Goal: Transaction & Acquisition: Subscribe to service/newsletter

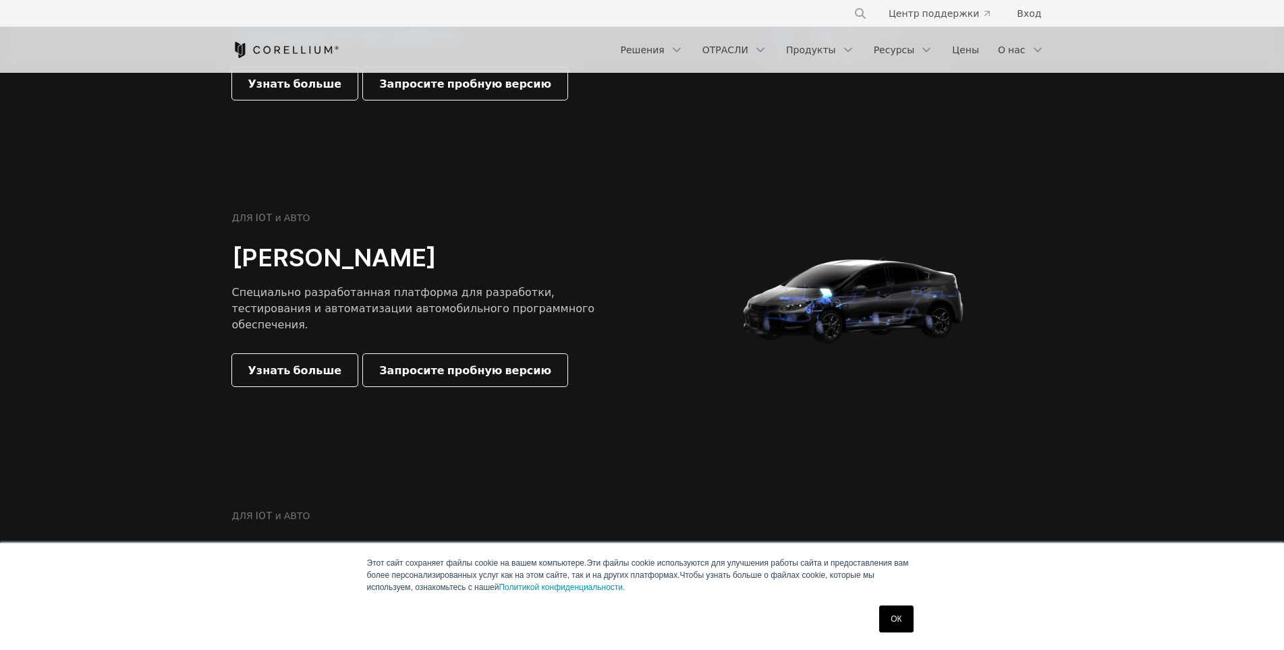
scroll to position [1551, 0]
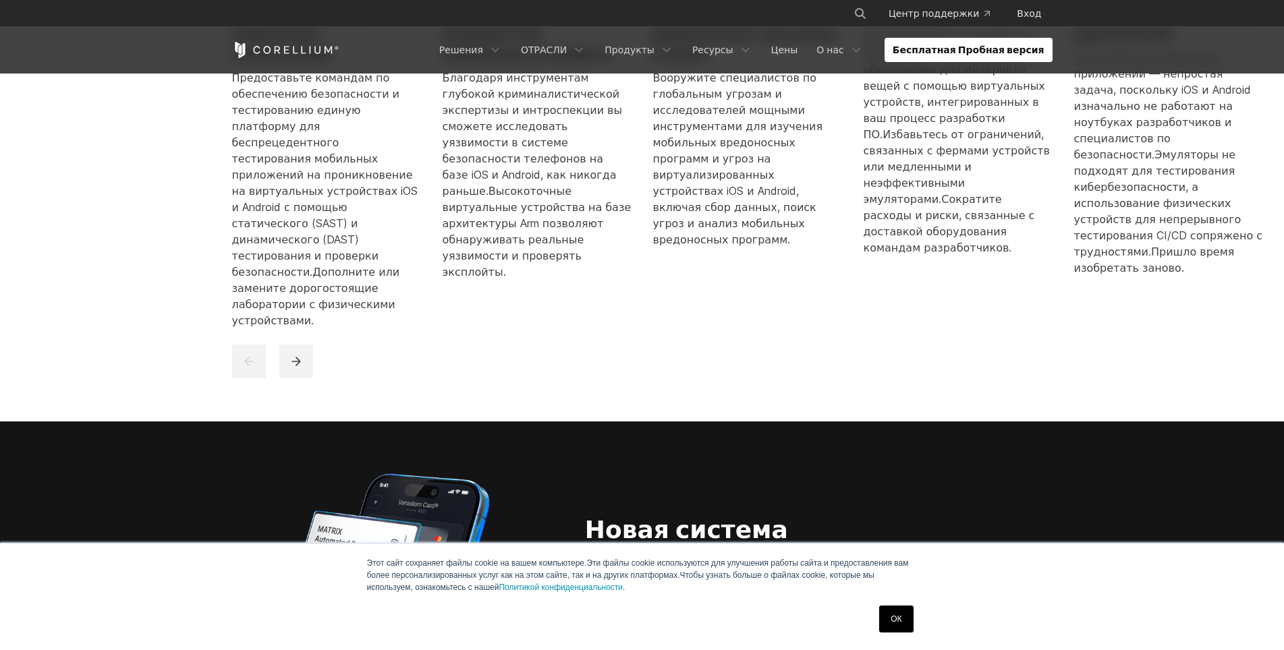
scroll to position [1079, 0]
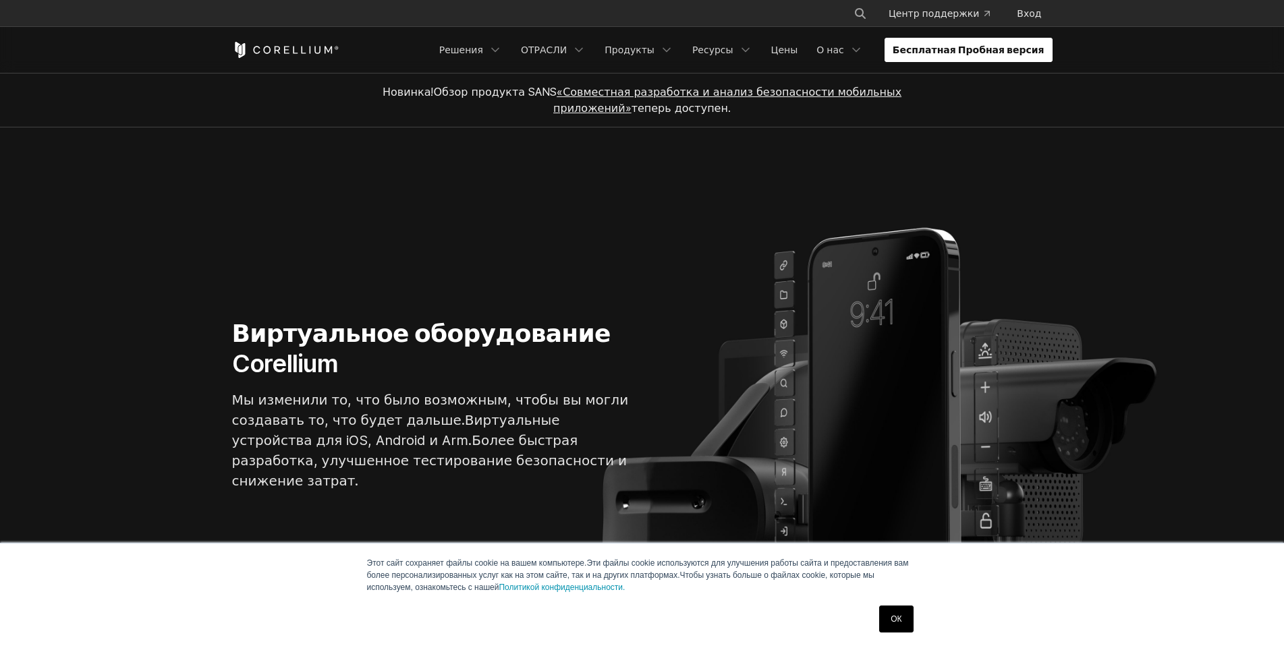
click at [1023, 50] on ya-tr-span "Бесплатная Пробная версия" at bounding box center [968, 49] width 152 height 13
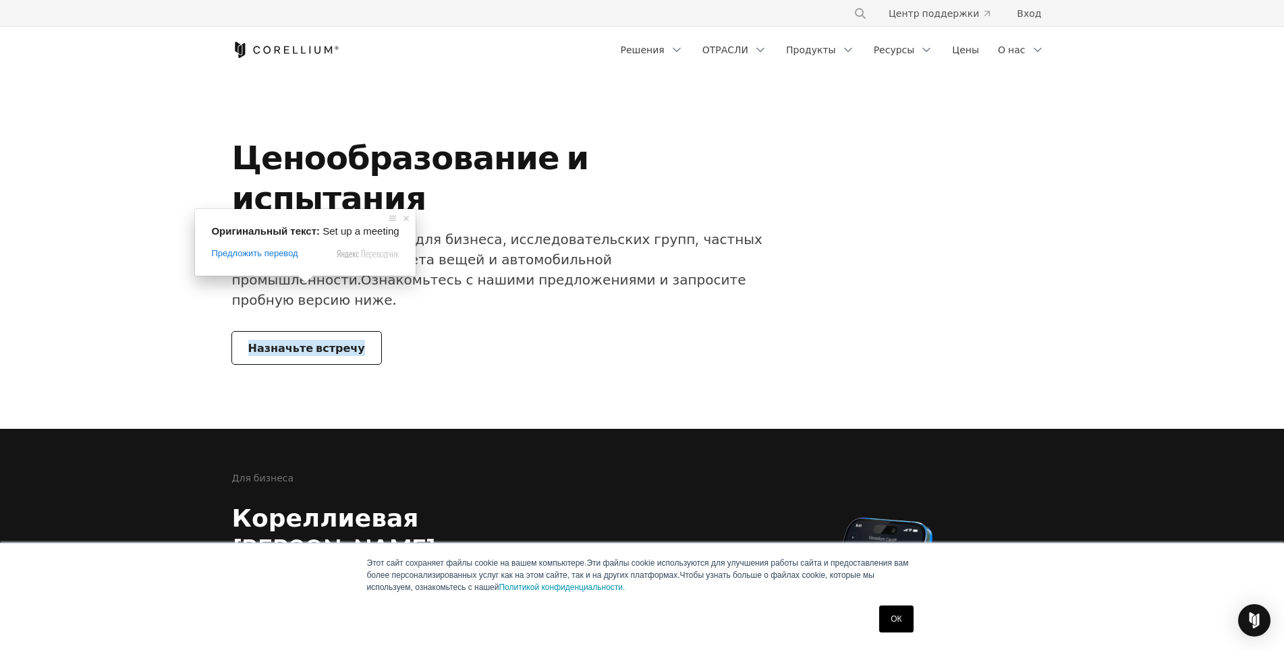
click at [307, 283] on span at bounding box center [306, 279] width 18 height 8
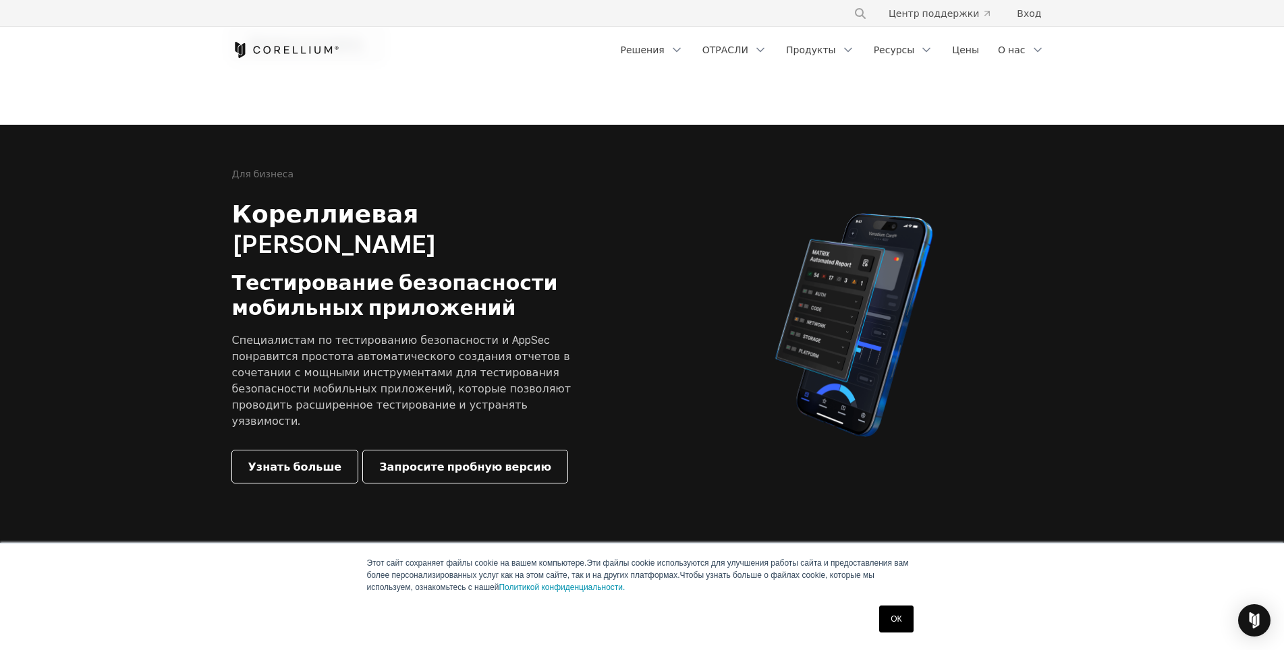
scroll to position [337, 0]
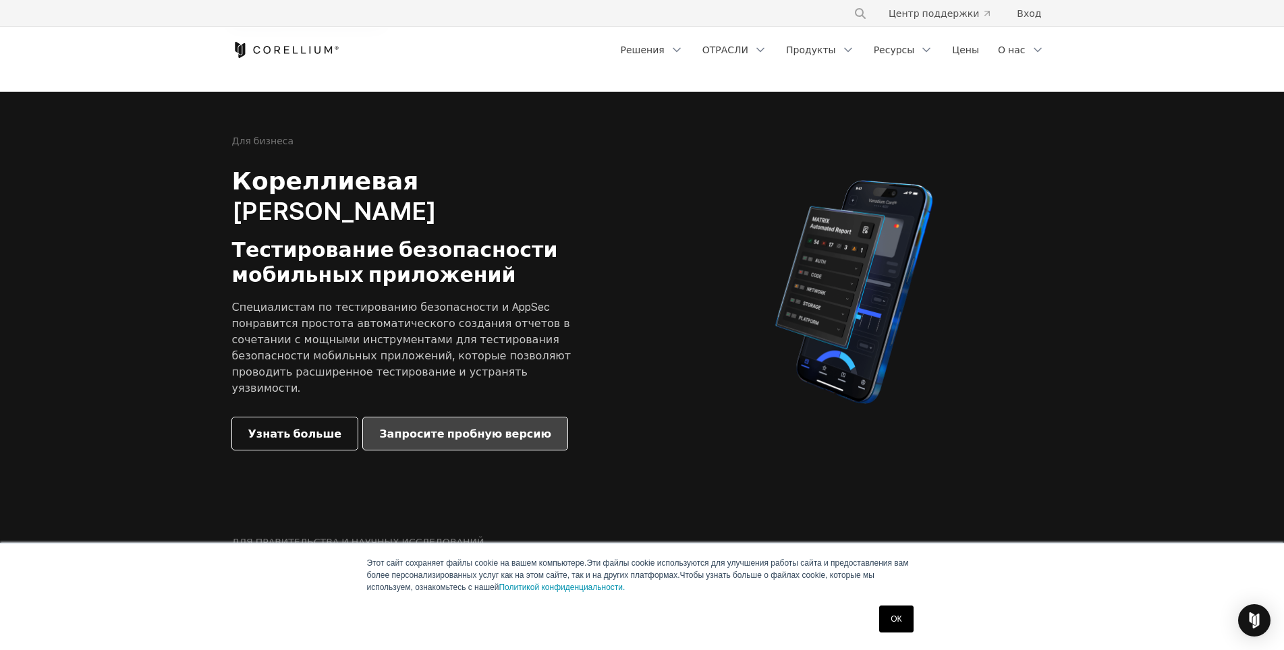
click at [465, 426] on ya-tr-span "Запросите пробную версию" at bounding box center [465, 434] width 172 height 16
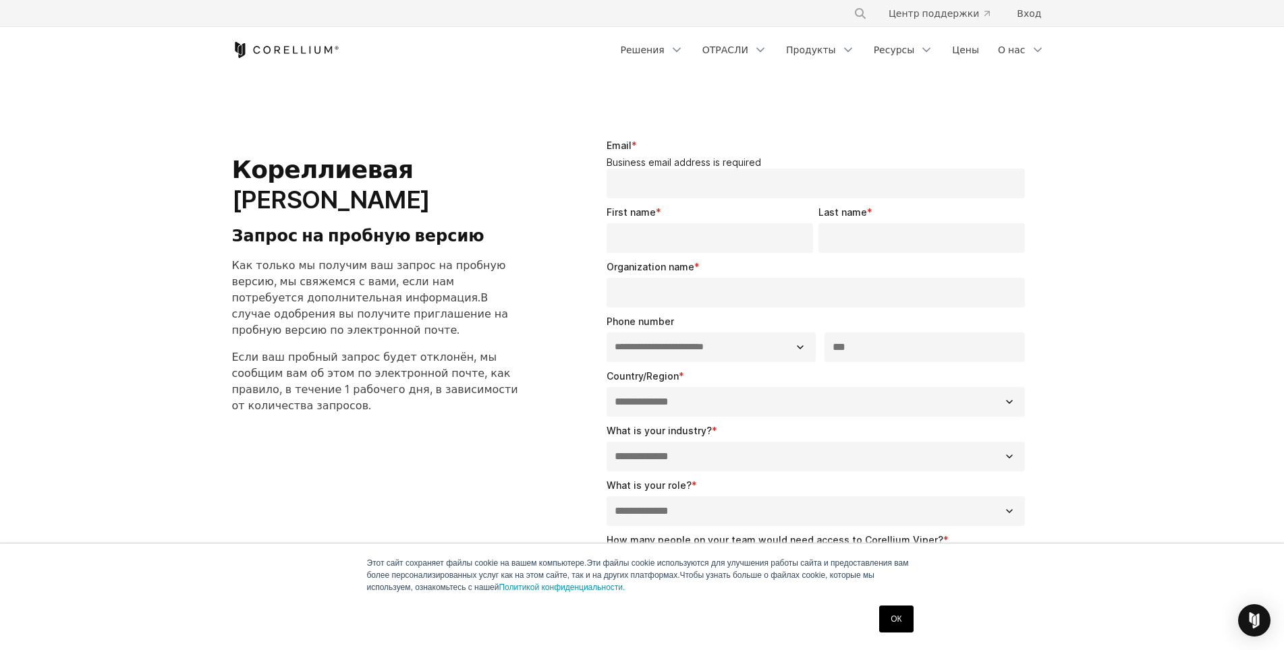
select select "**"
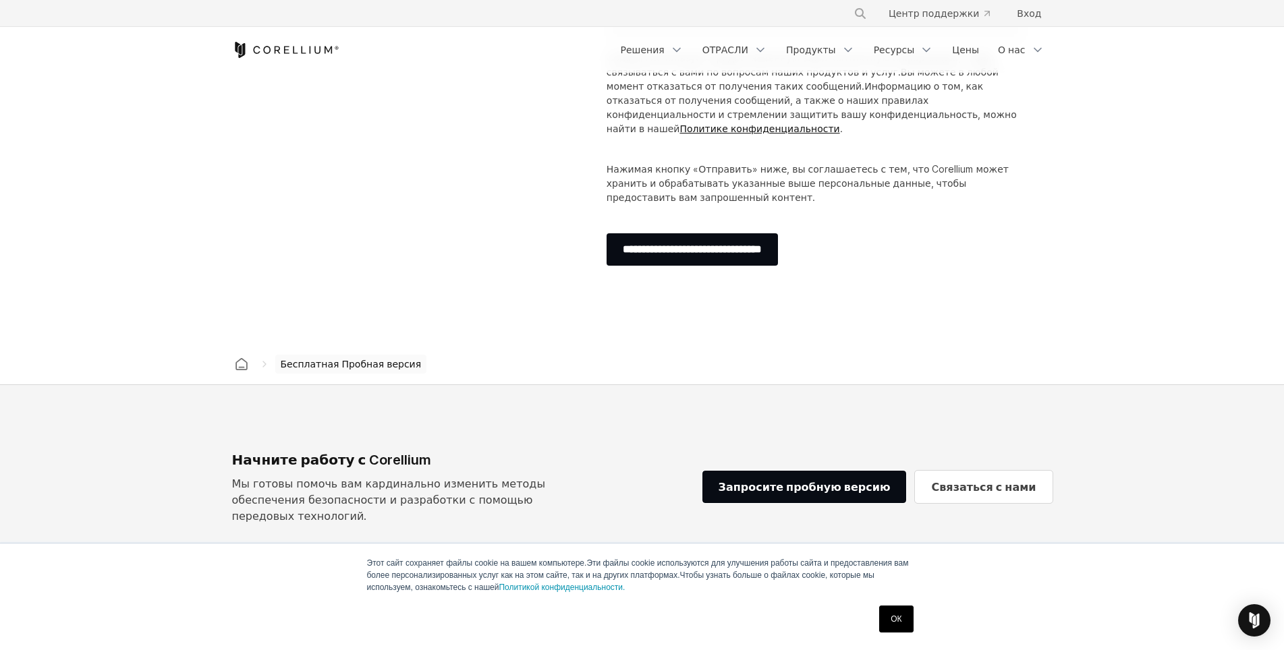
scroll to position [607, 0]
